Goal: Information Seeking & Learning: Understand process/instructions

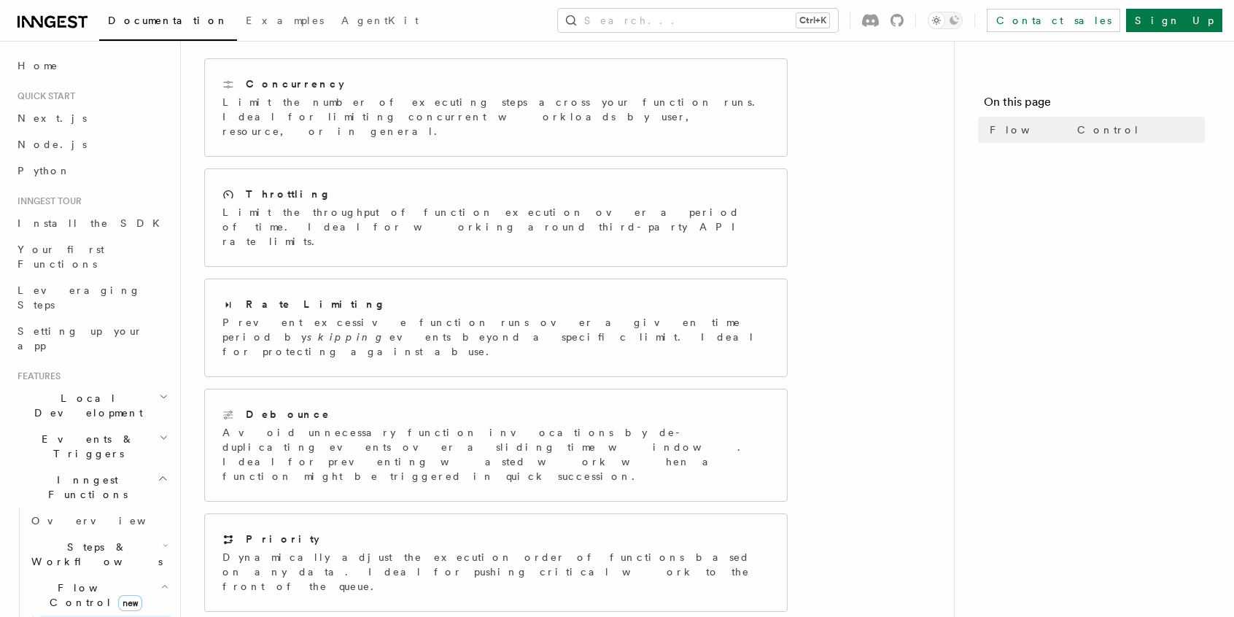
scroll to position [223, 0]
click at [314, 421] on p "Avoid unnecessary function invocations by de-duplicating events over a sliding …" at bounding box center [495, 450] width 547 height 58
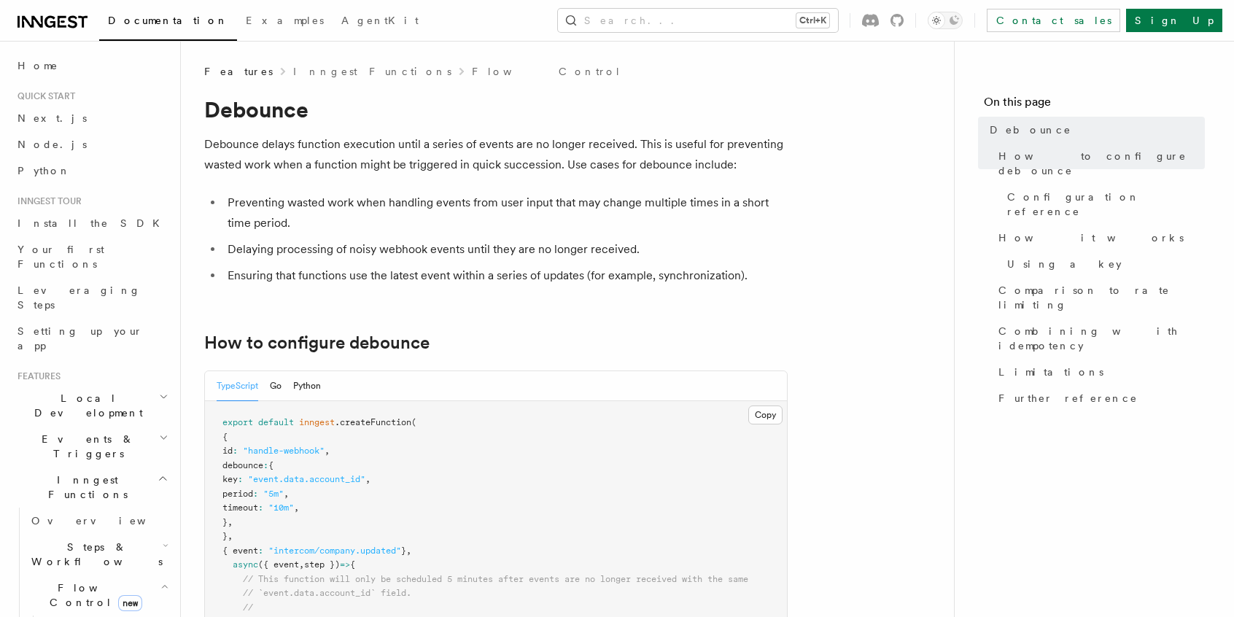
click at [270, 380] on div "TypeScript Go Python" at bounding box center [269, 386] width 104 height 30
click at [271, 381] on button "Go" at bounding box center [276, 386] width 12 height 30
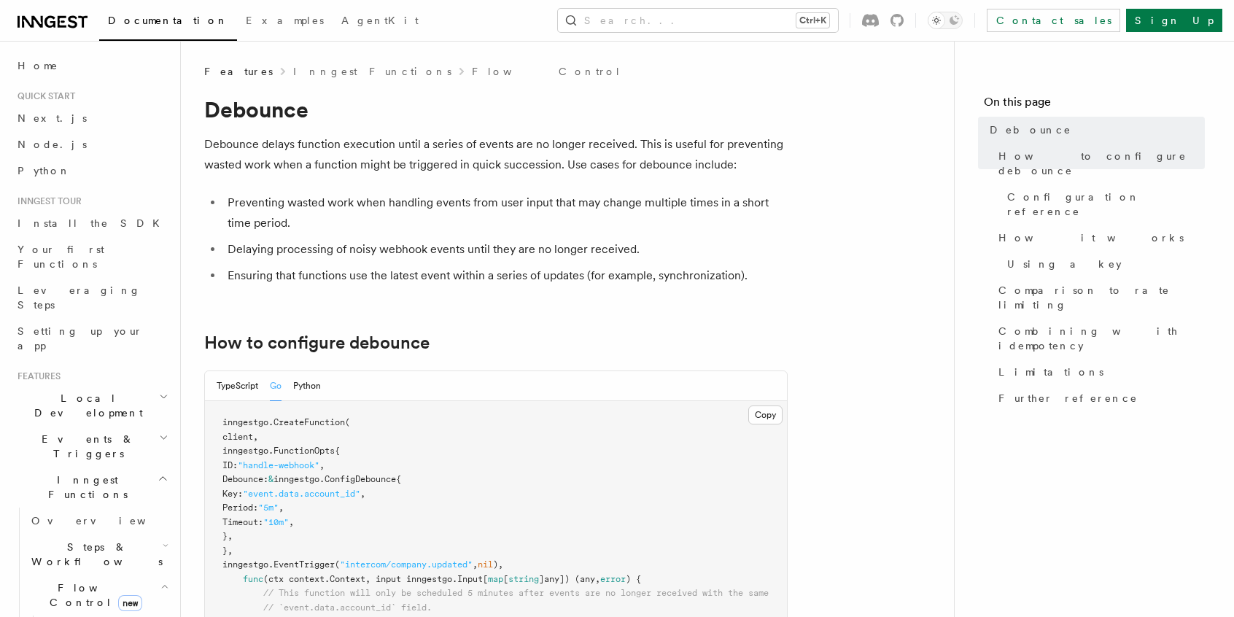
click at [306, 385] on button "Python" at bounding box center [307, 386] width 28 height 30
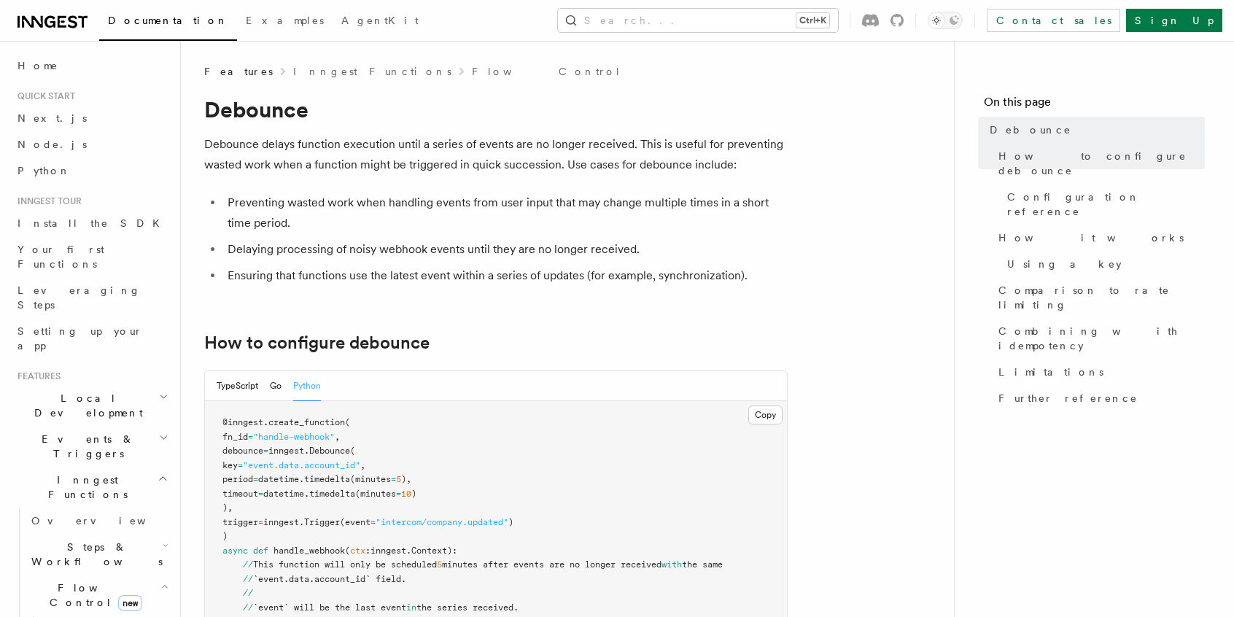
click at [244, 382] on button "TypeScript" at bounding box center [238, 386] width 42 height 30
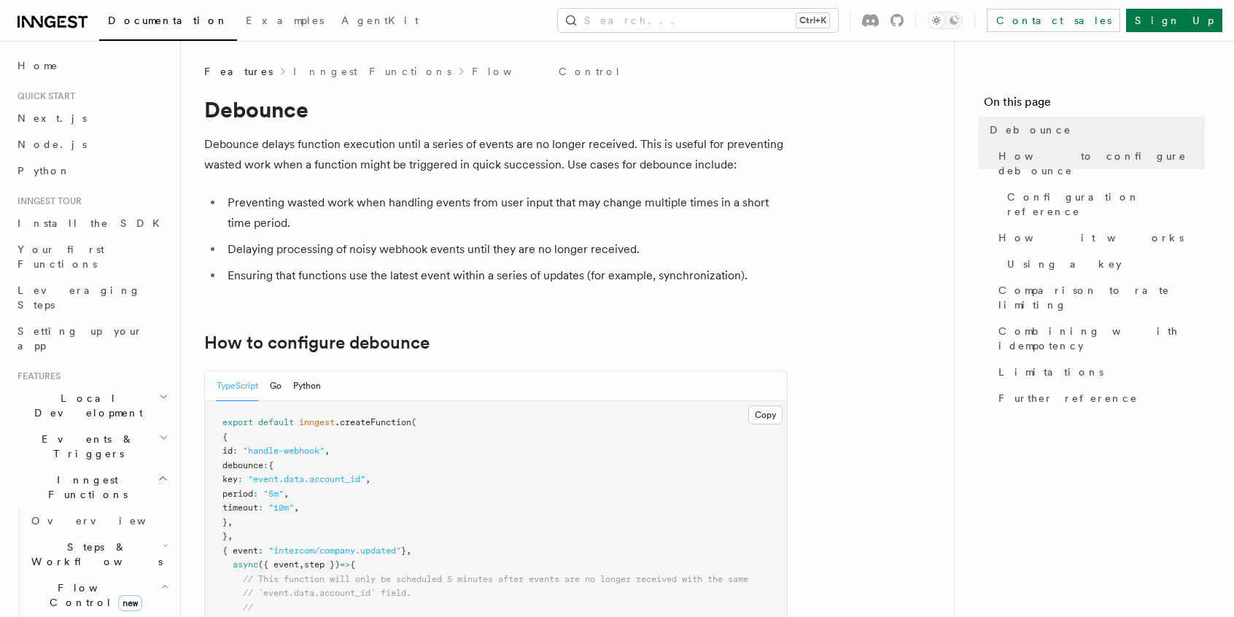
click at [274, 384] on button "Go" at bounding box center [276, 386] width 12 height 30
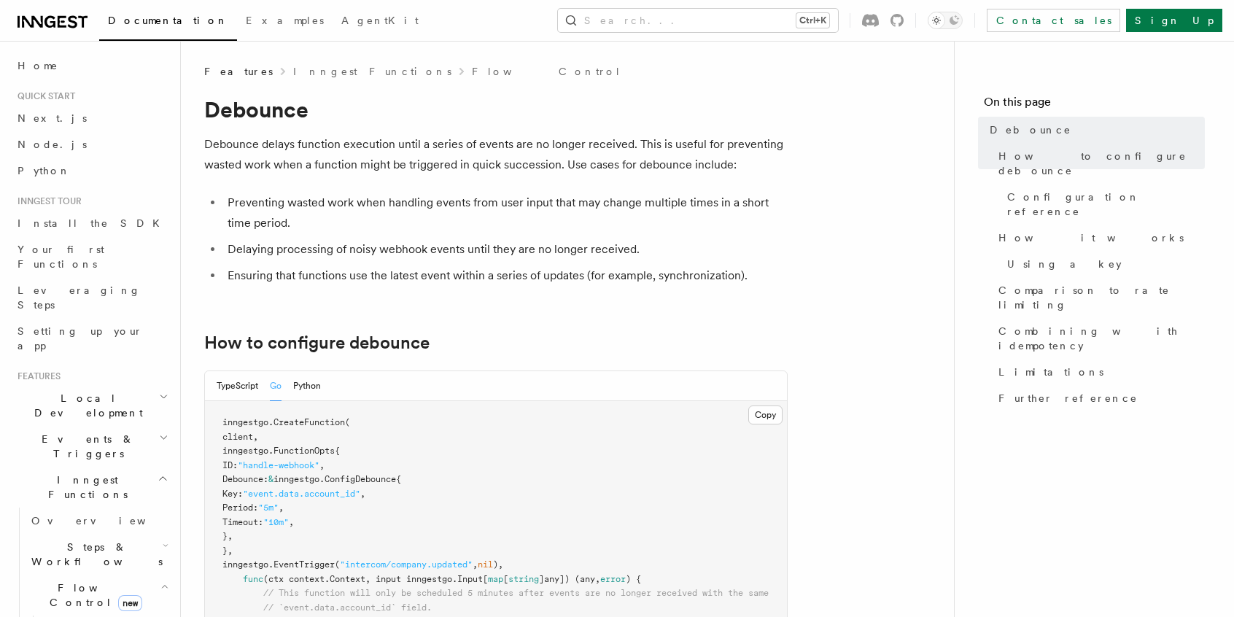
click at [244, 387] on button "TypeScript" at bounding box center [238, 386] width 42 height 30
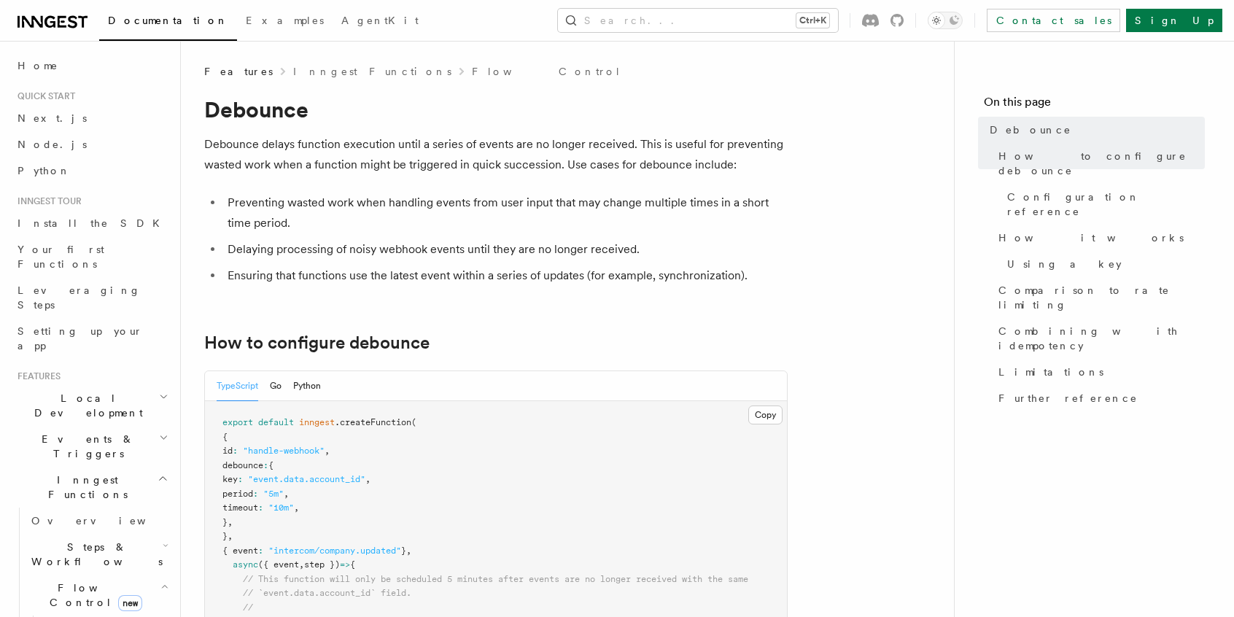
click at [269, 389] on div "TypeScript Go Python" at bounding box center [269, 386] width 104 height 30
click at [275, 387] on button "Go" at bounding box center [276, 386] width 12 height 30
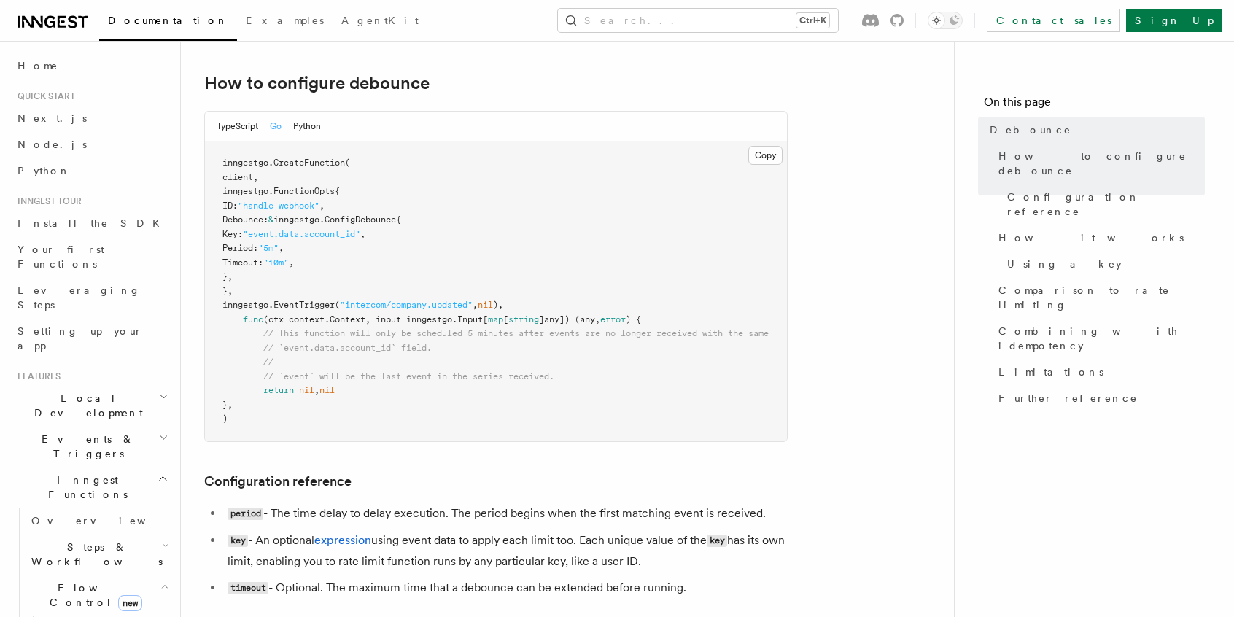
scroll to position [260, 0]
click at [260, 113] on div "TypeScript Go Python" at bounding box center [269, 127] width 104 height 30
click at [228, 130] on button "TypeScript" at bounding box center [238, 127] width 42 height 30
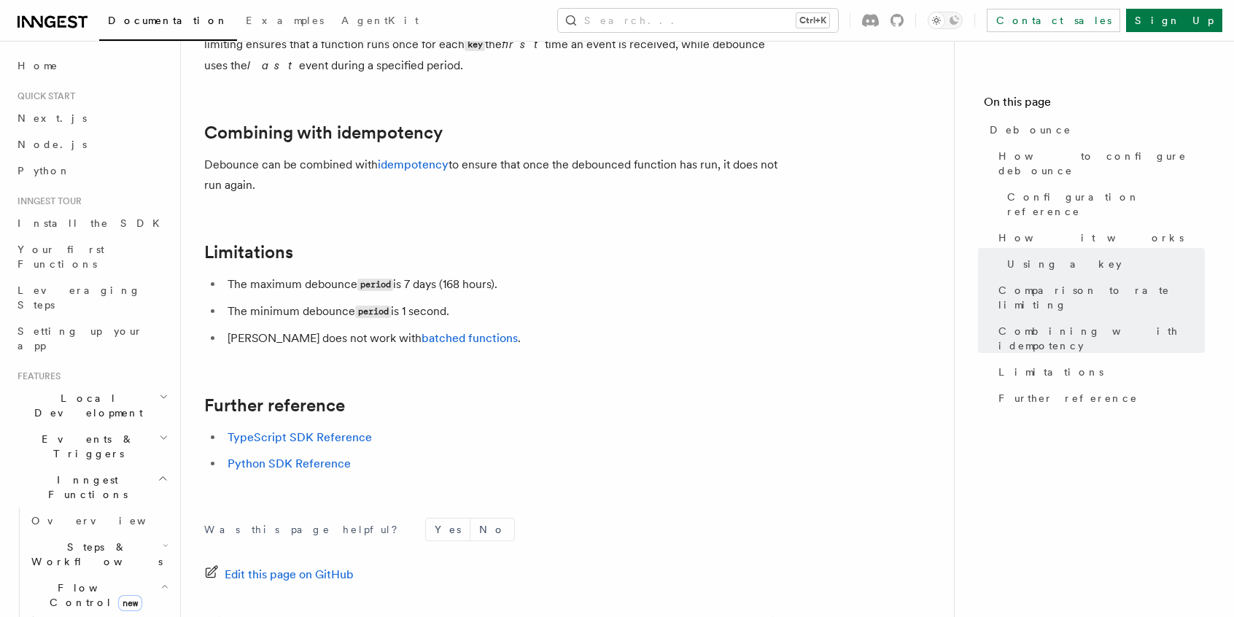
scroll to position [1537, 0]
